Goal: Task Accomplishment & Management: Complete application form

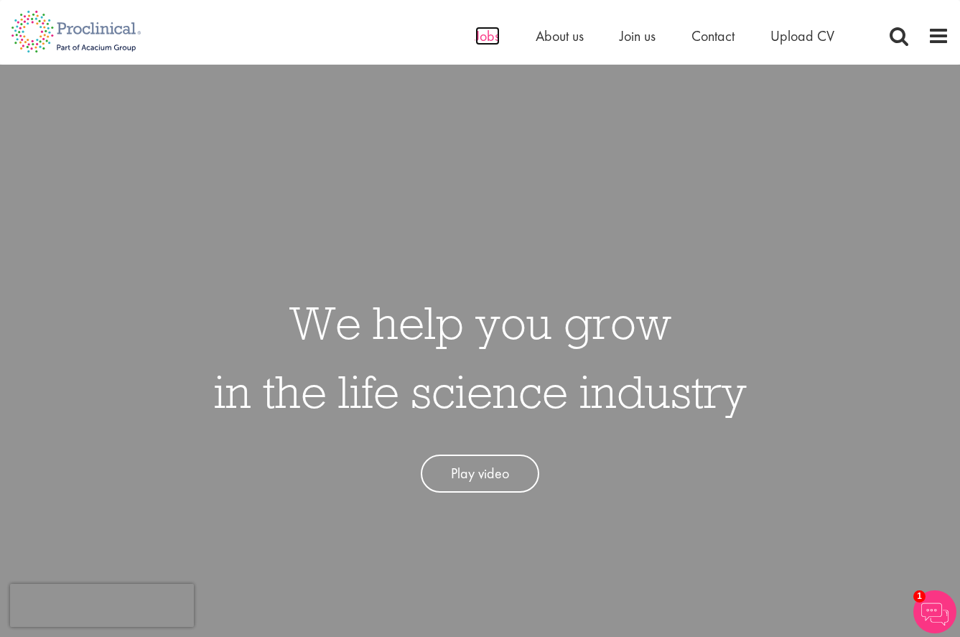
click at [488, 38] on span "Jobs" at bounding box center [487, 36] width 24 height 19
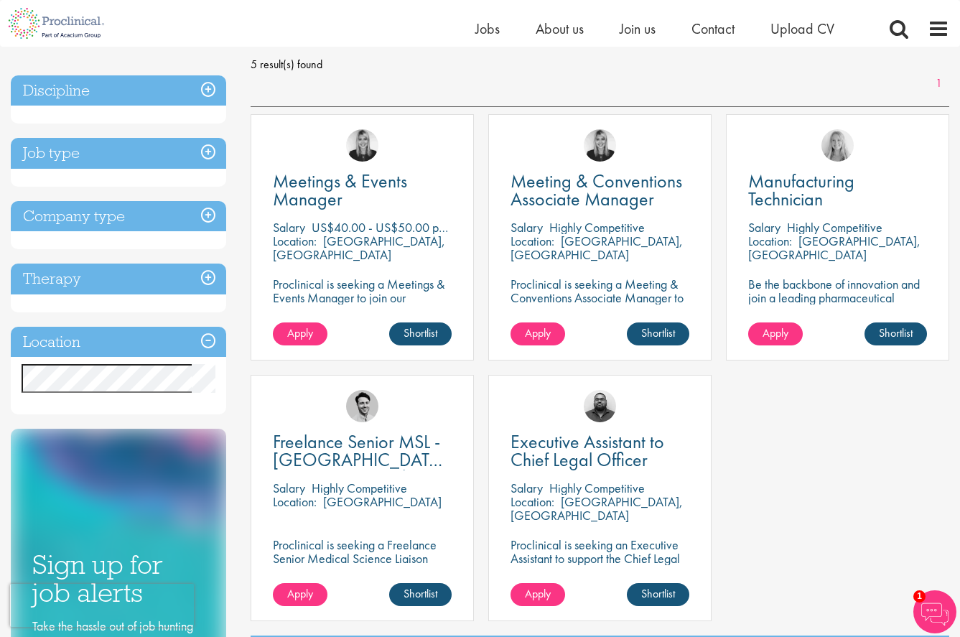
scroll to position [197, 0]
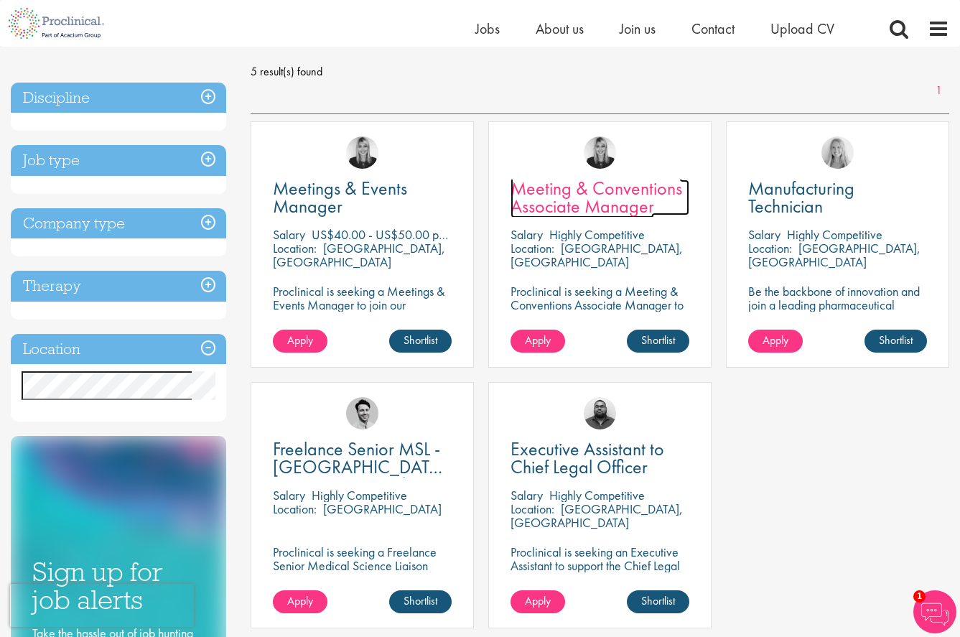
click at [551, 187] on span "Meeting & Conventions Associate Manager" at bounding box center [596, 197] width 172 height 42
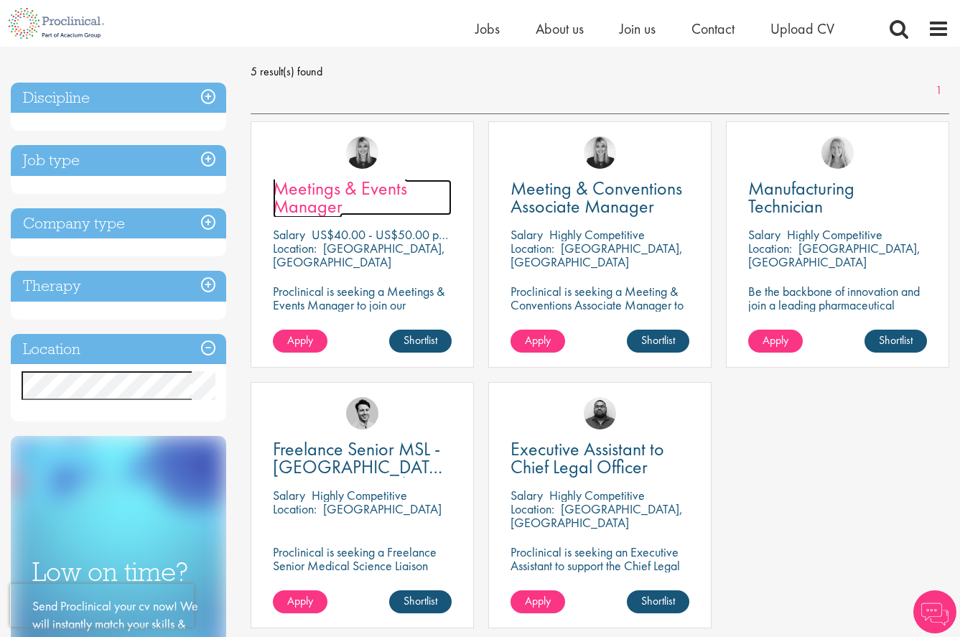
click at [313, 196] on span "Meetings & Events Manager" at bounding box center [340, 197] width 134 height 42
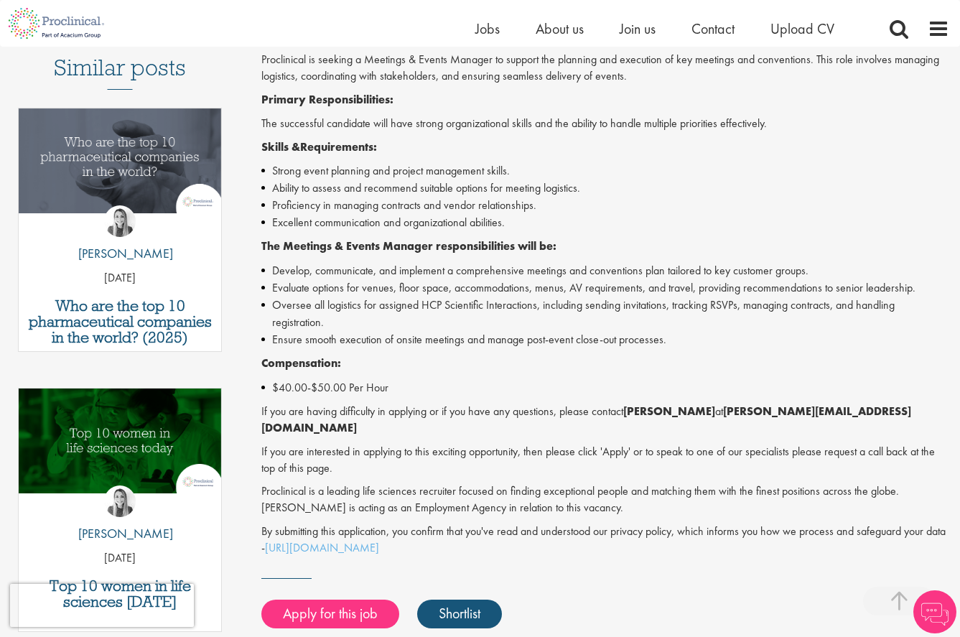
scroll to position [423, 0]
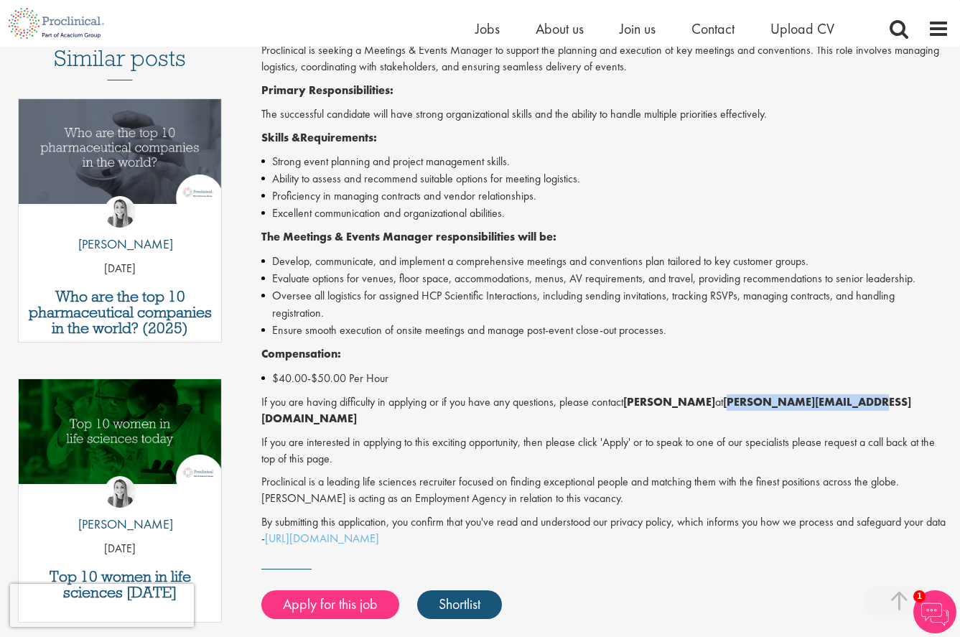
drag, startPoint x: 839, startPoint y: 402, endPoint x: 714, endPoint y: 403, distance: 124.9
click at [714, 403] on p "If you are having difficulty in applying or if you have any questions, please c…" at bounding box center [605, 410] width 688 height 33
copy strong "[PERSON_NAME][EMAIL_ADDRESS][DOMAIN_NAME]"
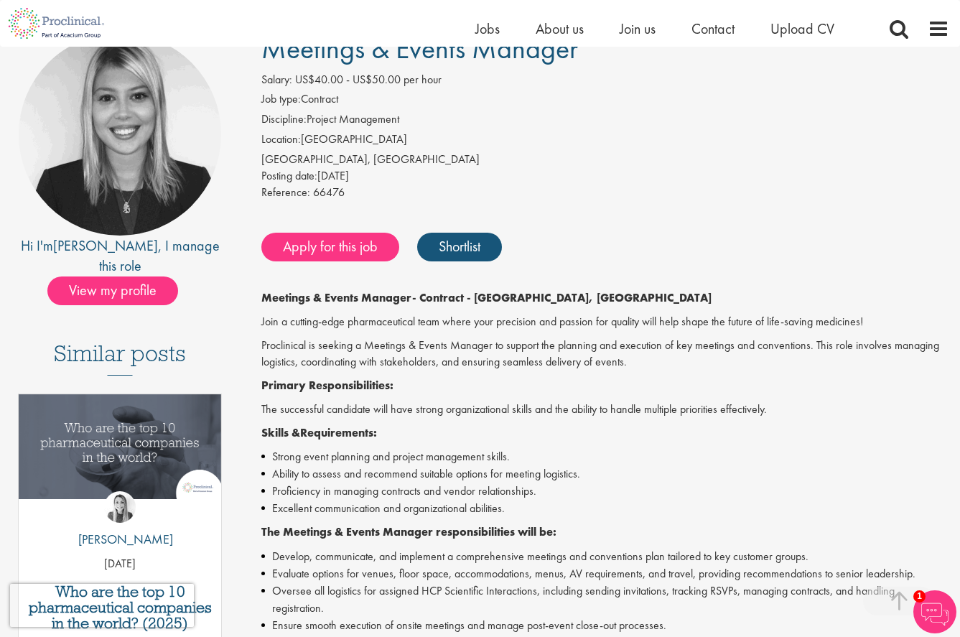
scroll to position [0, 0]
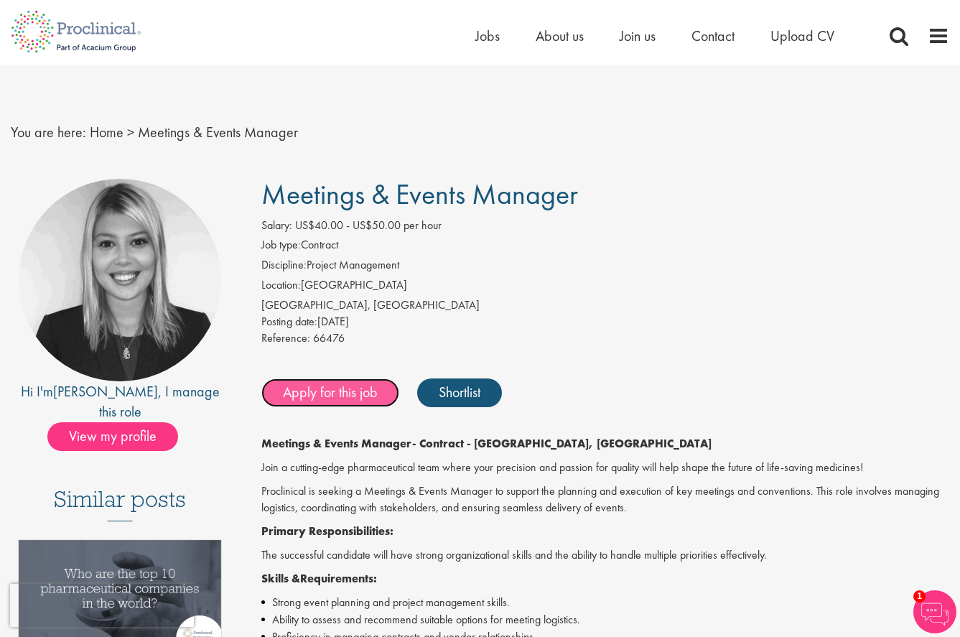
click at [312, 392] on link "Apply for this job" at bounding box center [330, 392] width 138 height 29
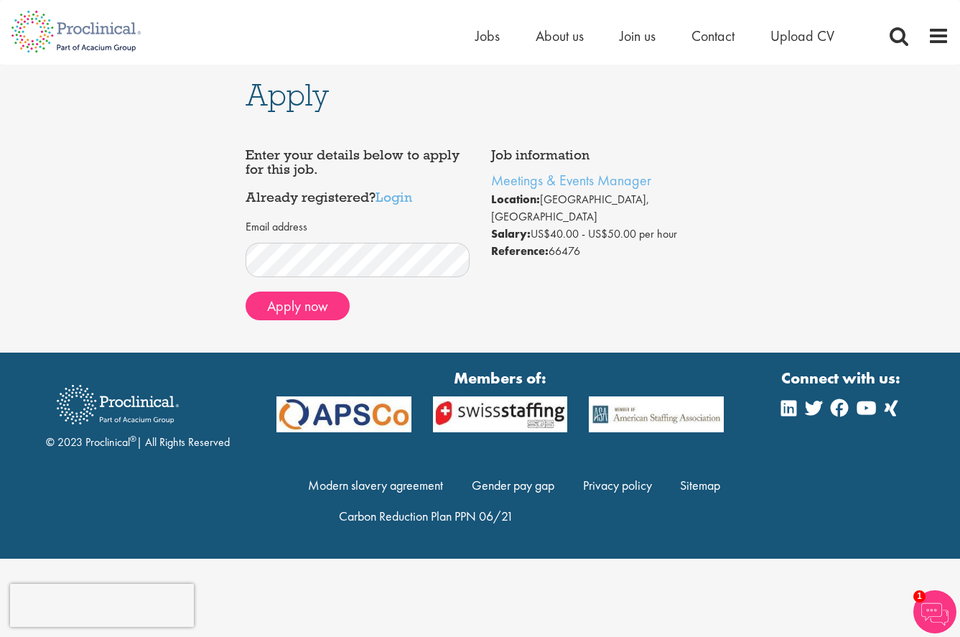
click at [423, 310] on div "Apply now" at bounding box center [358, 305] width 224 height 29
